Goal: Navigation & Orientation: Find specific page/section

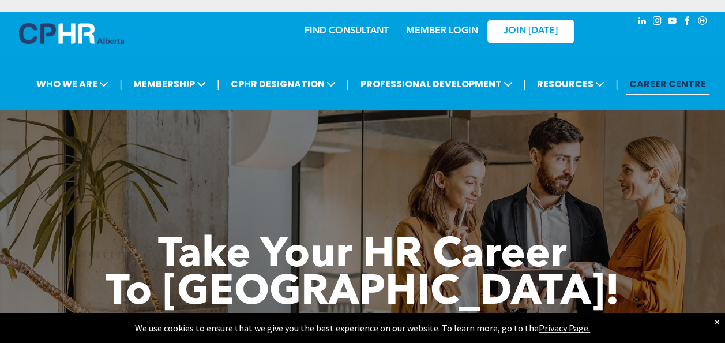
click at [717, 320] on div "×" at bounding box center [717, 322] width 5 height 12
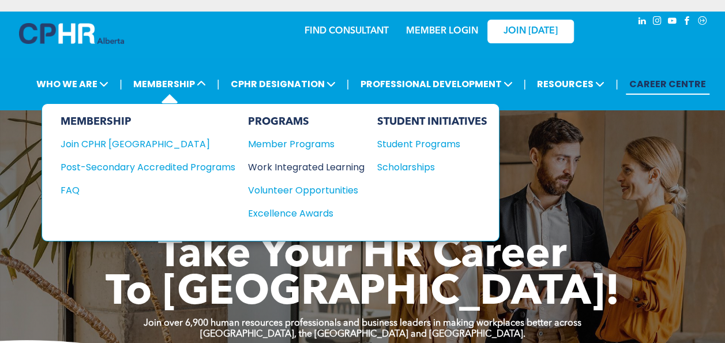
click at [274, 163] on div "Work Integrated Learning" at bounding box center [300, 167] width 105 height 14
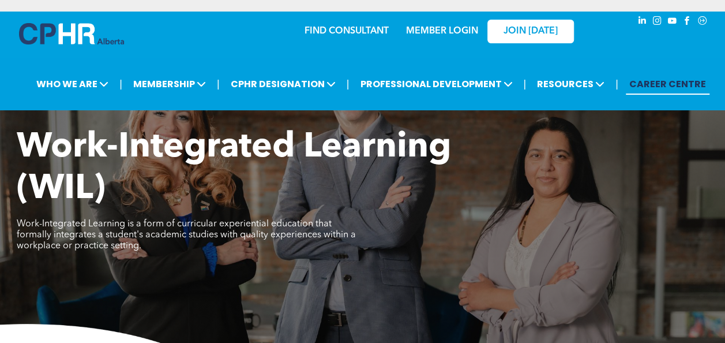
click at [675, 81] on link "CAREER CENTRE" at bounding box center [668, 83] width 84 height 21
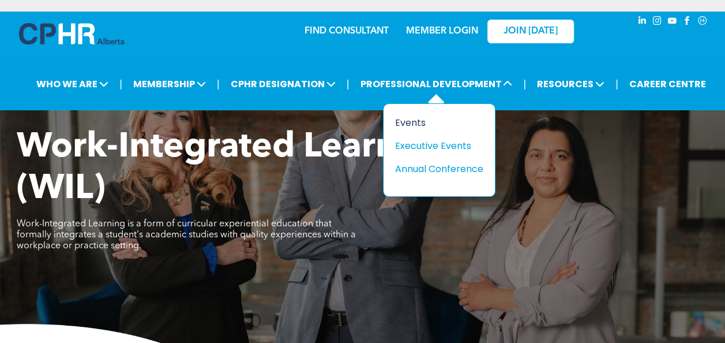
click at [408, 121] on div "Events" at bounding box center [435, 122] width 80 height 14
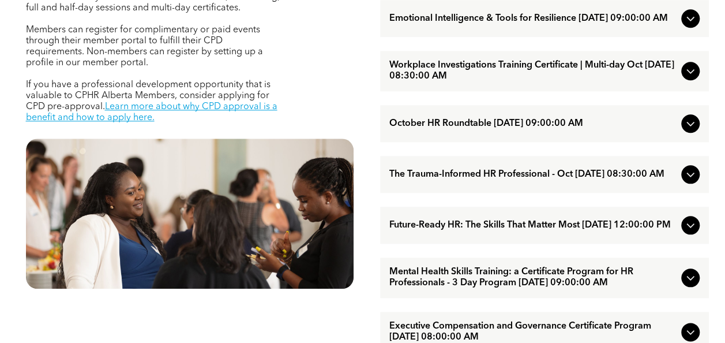
scroll to position [505, 0]
